Goal: Transaction & Acquisition: Purchase product/service

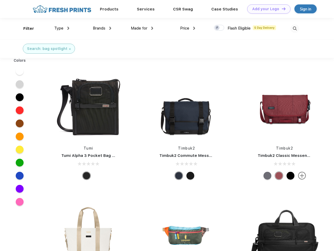
click at [267, 9] on link "Add your Logo Design Tool" at bounding box center [268, 8] width 43 height 9
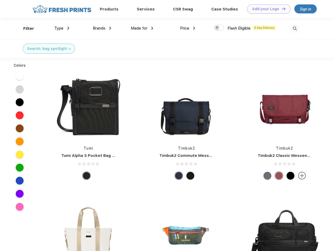
click at [0, 0] on div "Design Tool" at bounding box center [0, 0] width 0 height 0
click at [281, 9] on link "Add your Logo Design Tool" at bounding box center [268, 8] width 43 height 9
click at [25, 29] on div "Filter" at bounding box center [28, 29] width 11 height 6
click at [62, 28] on span "Type" at bounding box center [58, 28] width 9 height 5
click at [102, 28] on span "Brands" at bounding box center [99, 28] width 13 height 5
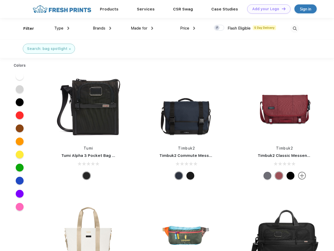
click at [142, 28] on span "Made for" at bounding box center [139, 28] width 16 height 5
click at [187, 28] on span "Price" at bounding box center [184, 28] width 9 height 5
click at [219, 28] on div at bounding box center [219, 28] width 10 height 6
click at [217, 28] on input "checkbox" at bounding box center [215, 26] width 3 height 3
click at [294, 29] on img at bounding box center [294, 28] width 9 height 9
